Goal: Transaction & Acquisition: Purchase product/service

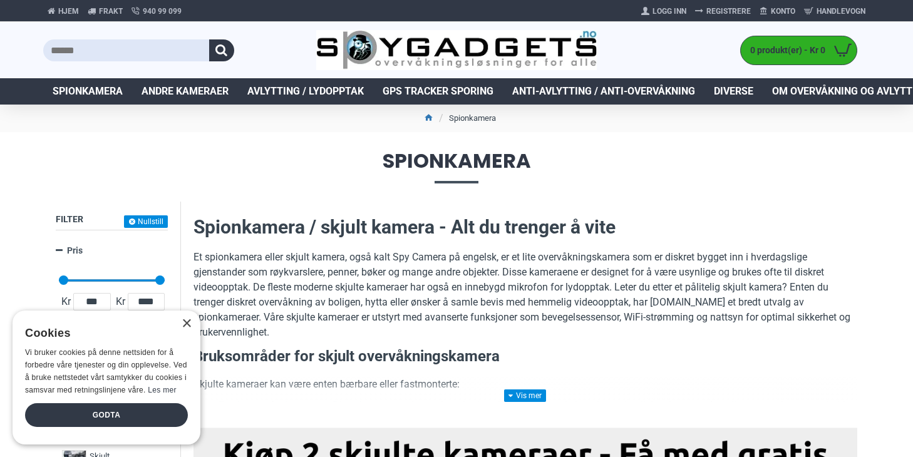
click at [106, 39] on input "text" at bounding box center [126, 50] width 166 height 22
type input "**********"
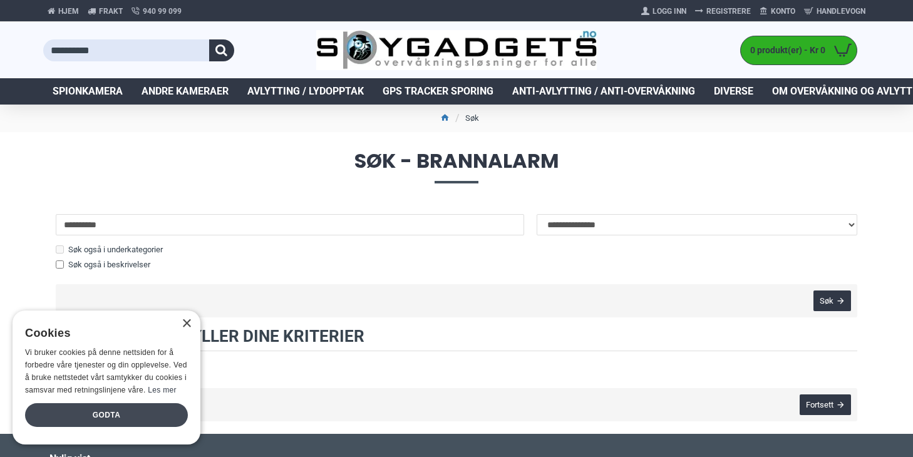
click at [96, 405] on div "Godta" at bounding box center [106, 415] width 163 height 24
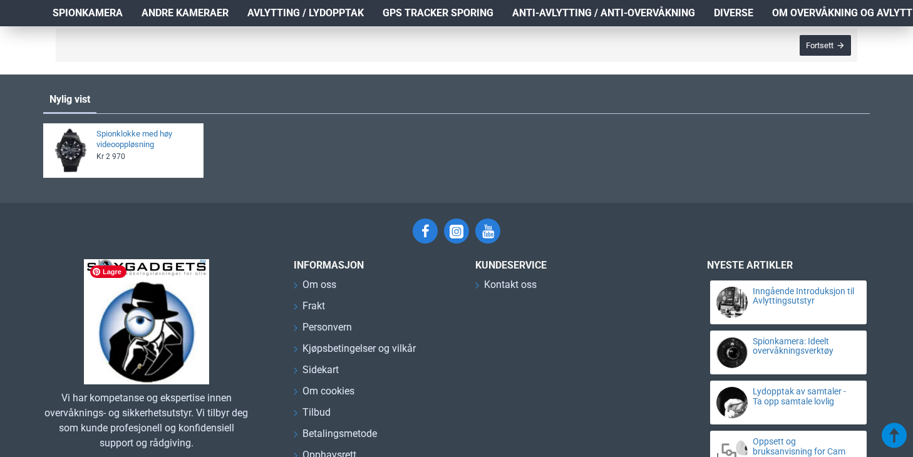
scroll to position [361, 0]
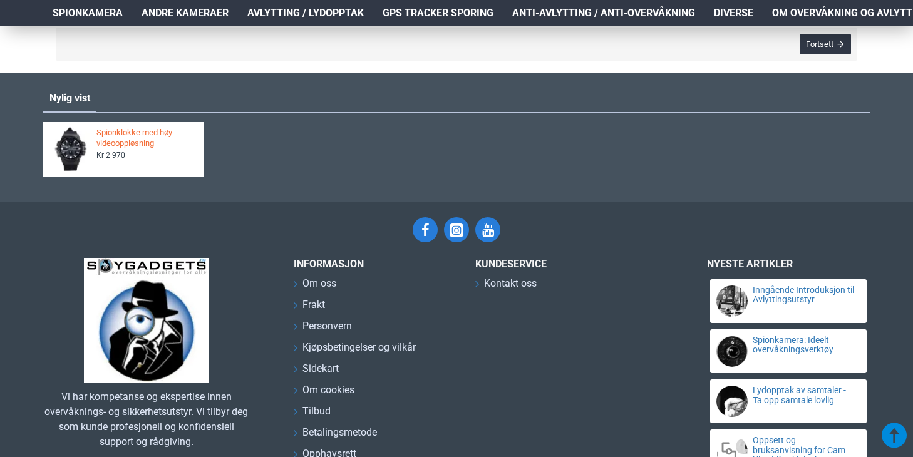
click at [140, 142] on link "Spionklokke med høy videooppløsning" at bounding box center [146, 138] width 100 height 21
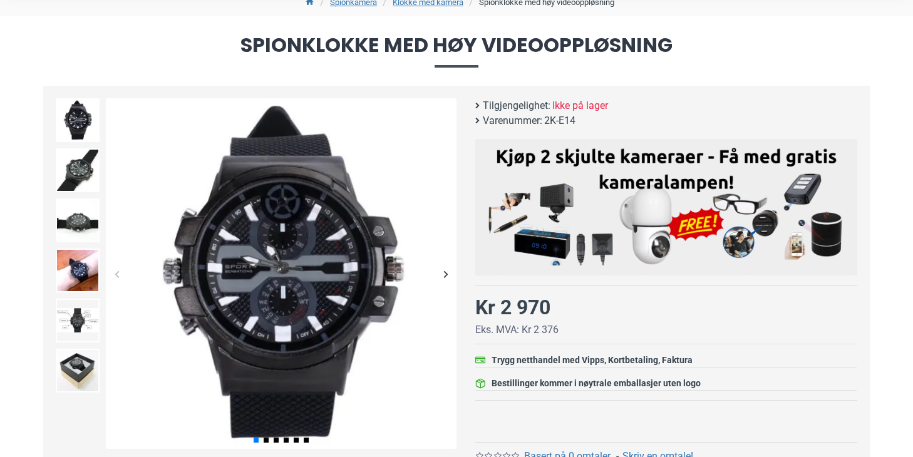
scroll to position [120, 0]
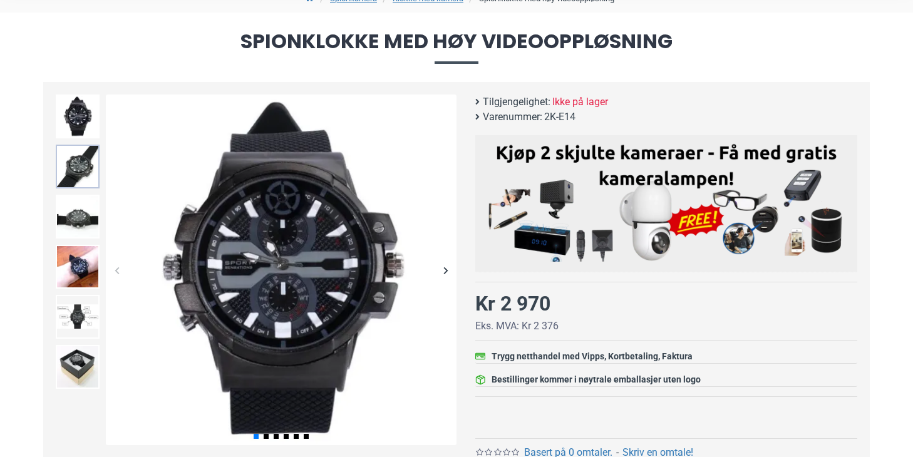
click at [81, 164] on img at bounding box center [78, 167] width 44 height 44
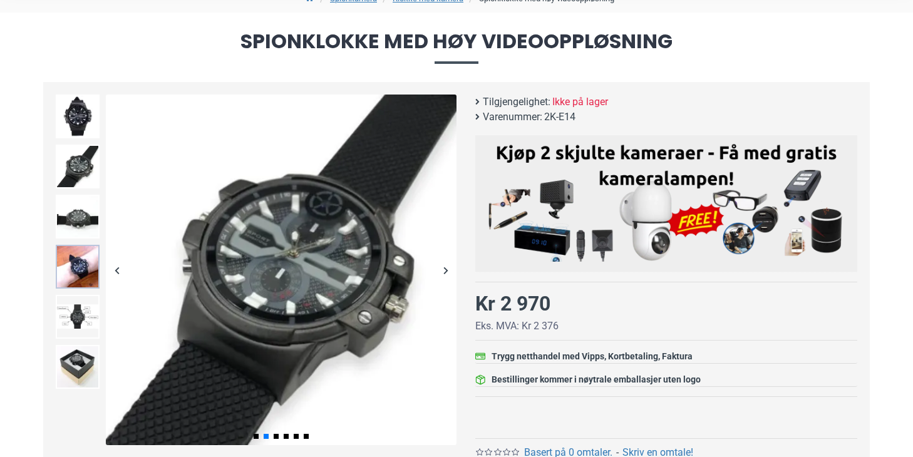
click at [76, 264] on img at bounding box center [78, 267] width 44 height 44
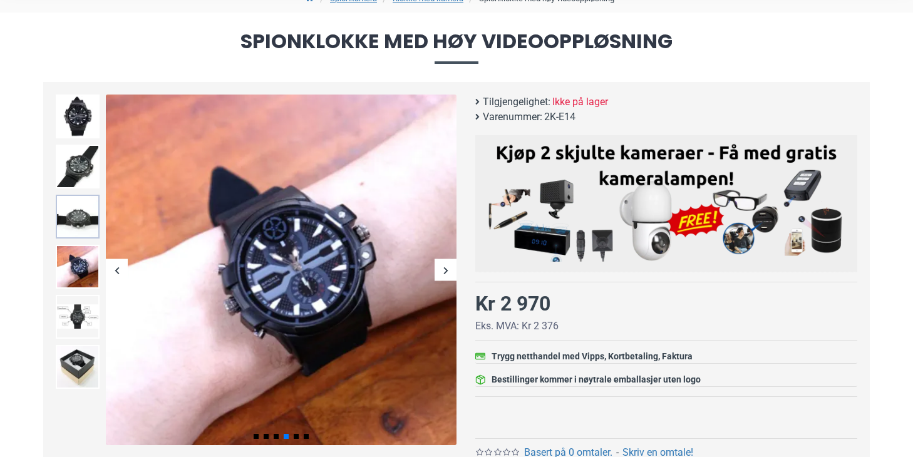
click at [71, 217] on img at bounding box center [78, 217] width 44 height 44
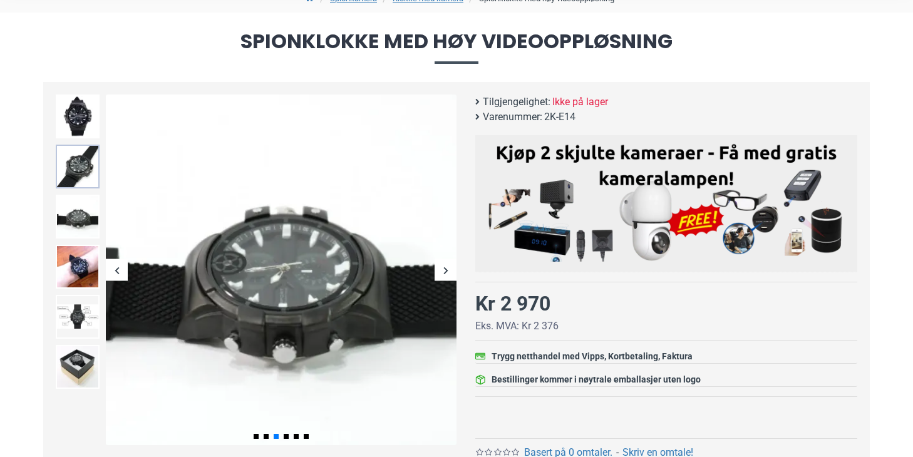
click at [71, 176] on img at bounding box center [78, 167] width 44 height 44
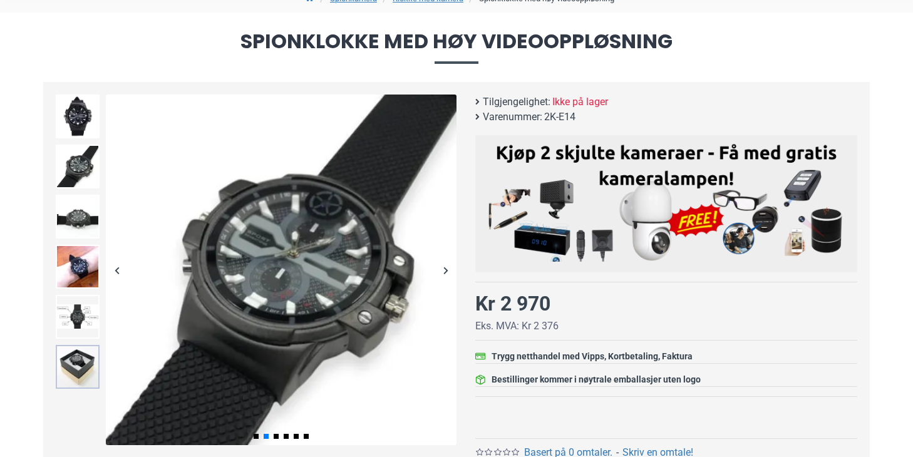
click at [99, 375] on img at bounding box center [78, 367] width 44 height 44
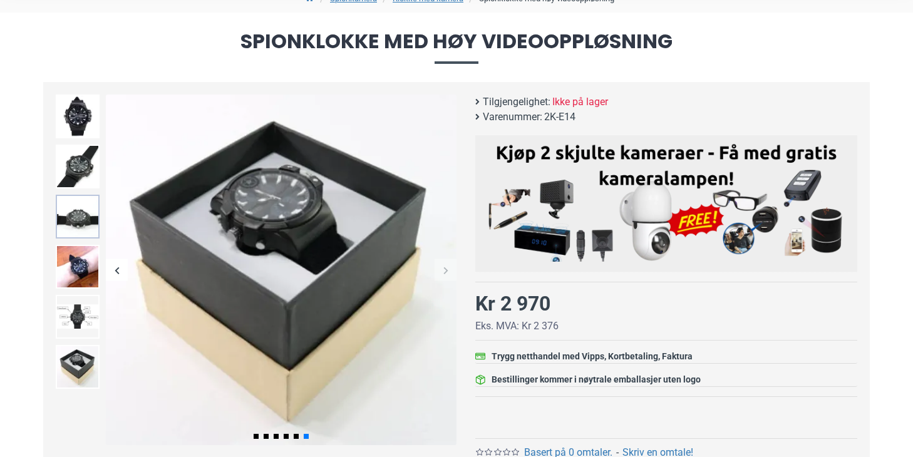
click at [73, 216] on img at bounding box center [78, 217] width 44 height 44
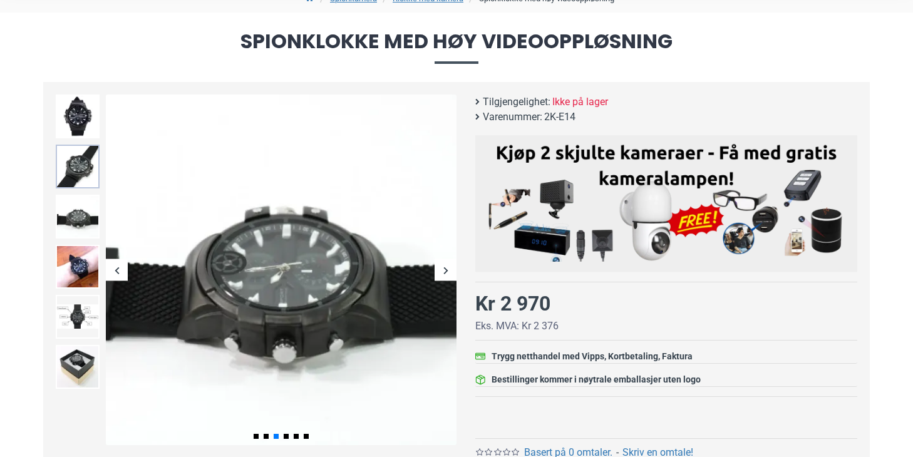
click at [80, 155] on img at bounding box center [78, 167] width 44 height 44
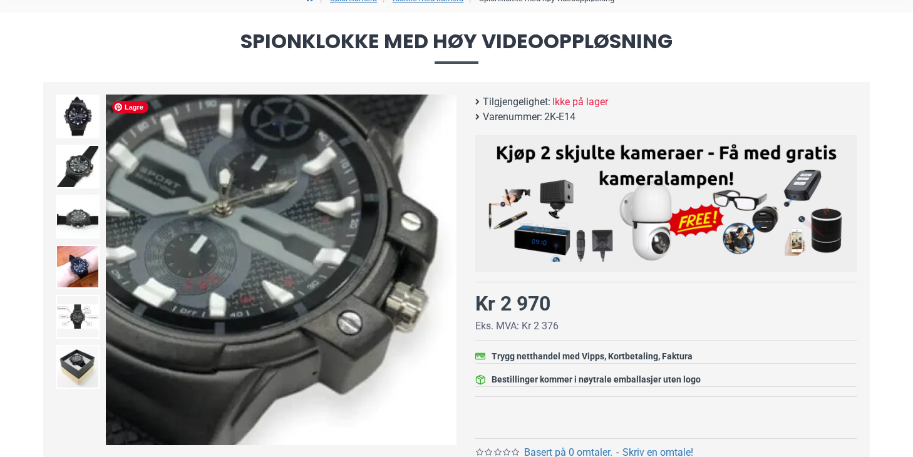
click at [381, 311] on img at bounding box center [281, 270] width 351 height 351
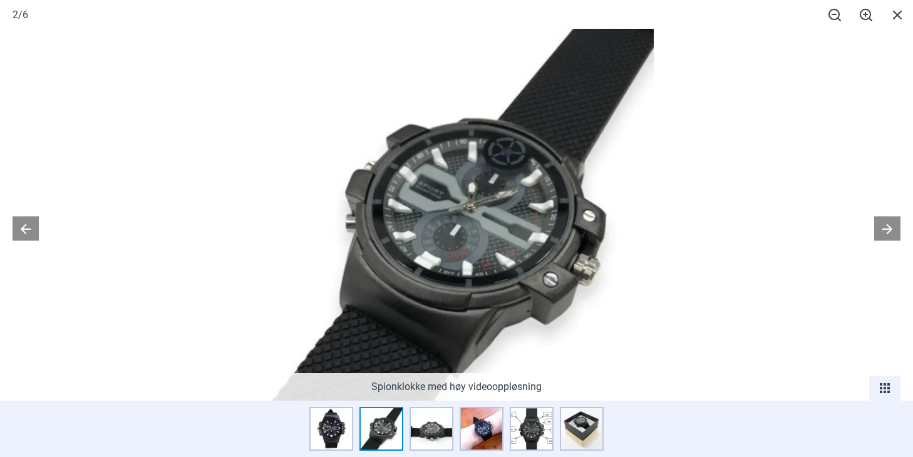
scroll to position [148, 0]
click at [897, 13] on span at bounding box center [897, 14] width 31 height 29
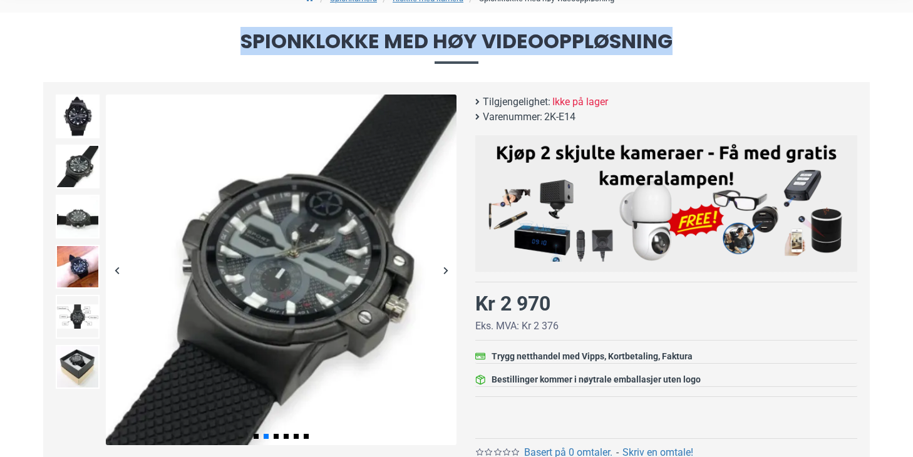
drag, startPoint x: 686, startPoint y: 39, endPoint x: 197, endPoint y: 44, distance: 489.0
click at [196, 44] on span "Spionklokke med høy videooppløsning" at bounding box center [456, 47] width 826 height 32
copy span "Spionklokke med høy videooppløsning"
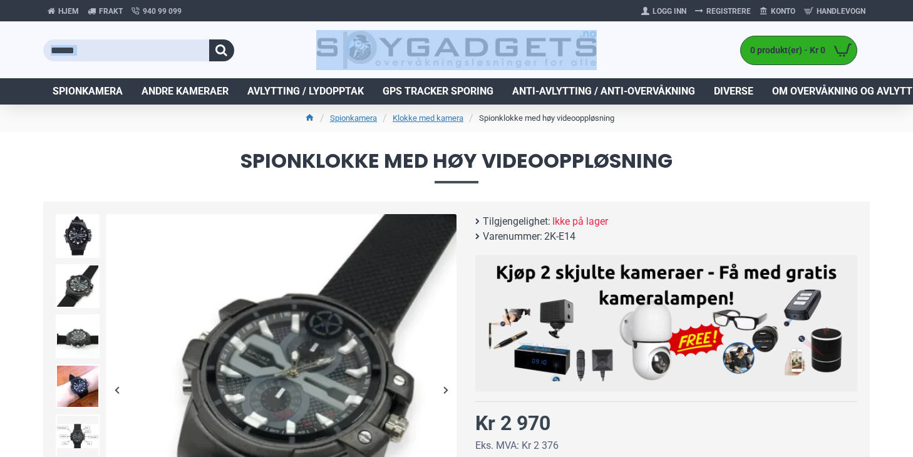
drag, startPoint x: 606, startPoint y: 44, endPoint x: 376, endPoint y: 46, distance: 229.8
click at [376, 46] on div "0 produkt(er) - Kr 0 0 Handlekurven er tom!" at bounding box center [456, 50] width 826 height 56
copy div
click at [120, 54] on input "text" at bounding box center [126, 50] width 166 height 22
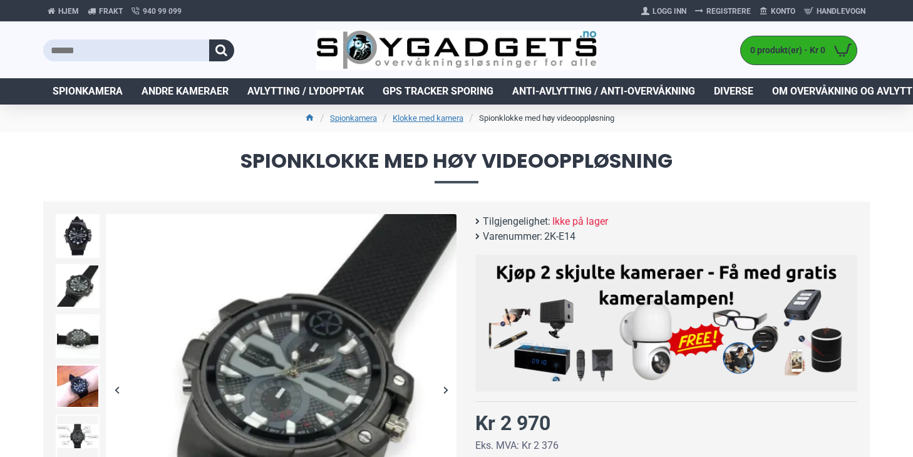
click at [120, 54] on input "text" at bounding box center [126, 50] width 166 height 22
type input "**********"
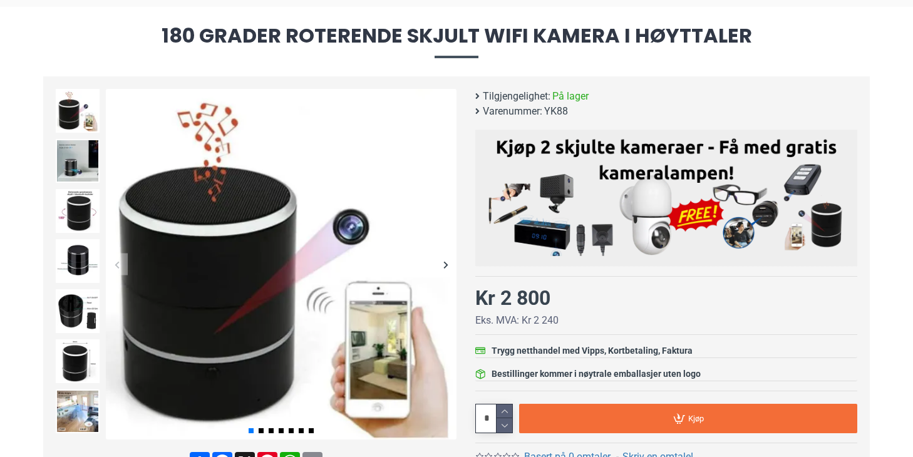
scroll to position [128, 0]
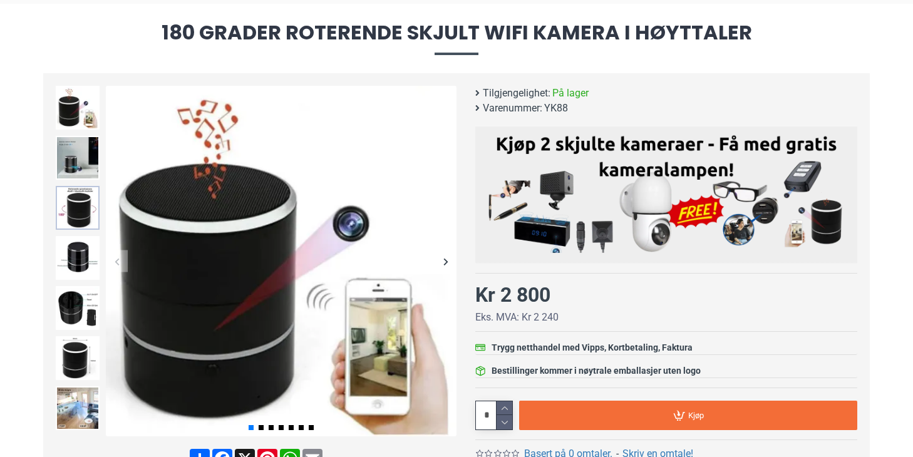
click at [76, 217] on img at bounding box center [78, 208] width 44 height 44
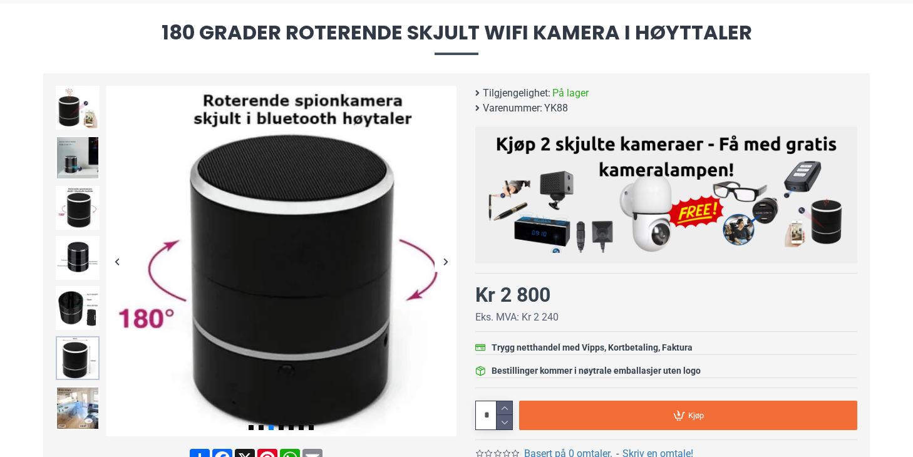
click at [73, 368] on img at bounding box center [78, 358] width 44 height 44
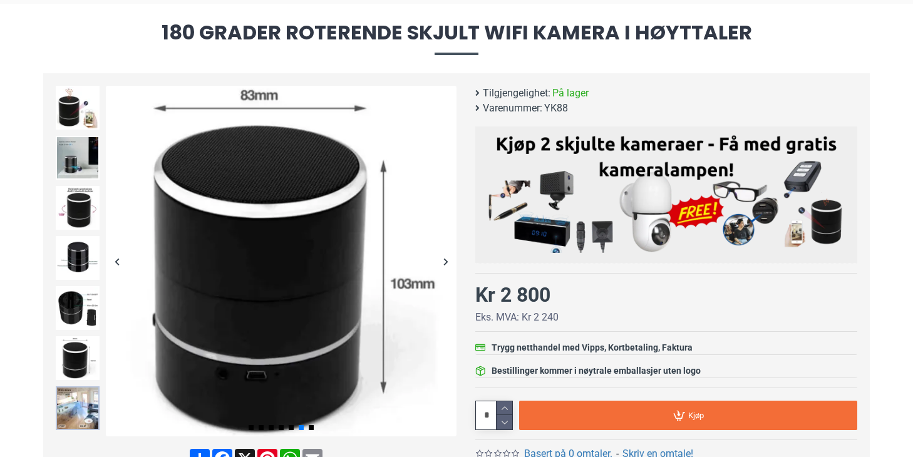
click at [71, 418] on img at bounding box center [78, 408] width 44 height 44
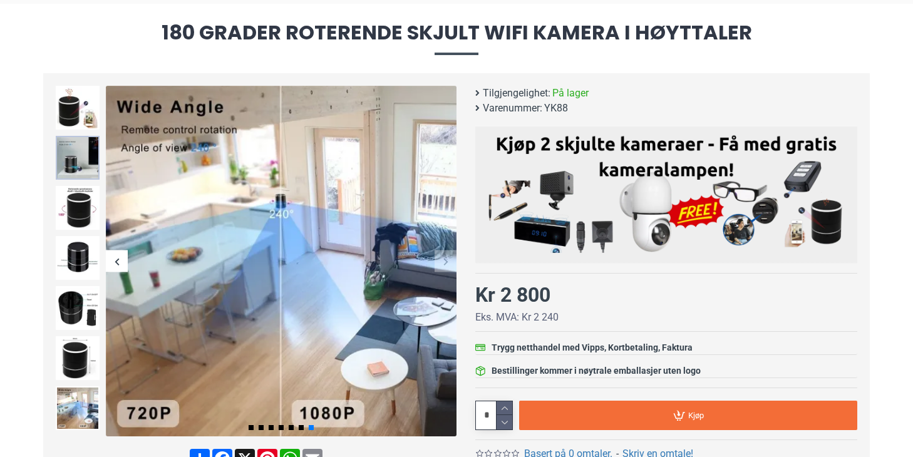
click at [86, 155] on img at bounding box center [78, 158] width 44 height 44
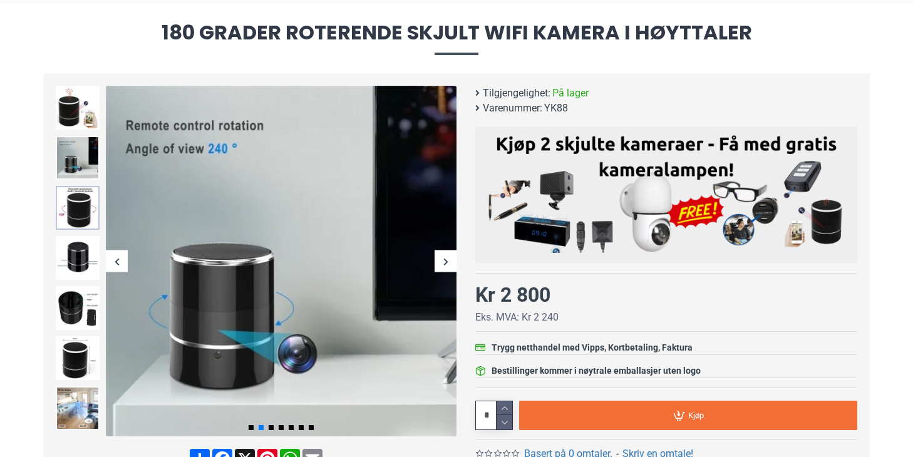
click at [78, 202] on img at bounding box center [78, 208] width 44 height 44
